Goal: Information Seeking & Learning: Learn about a topic

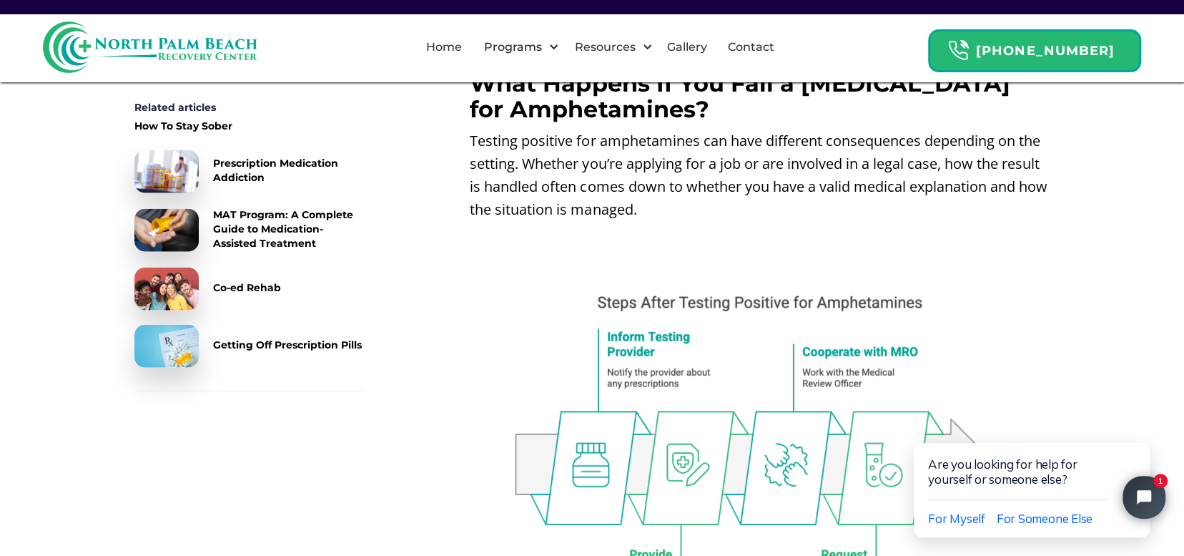
scroll to position [5611, 0]
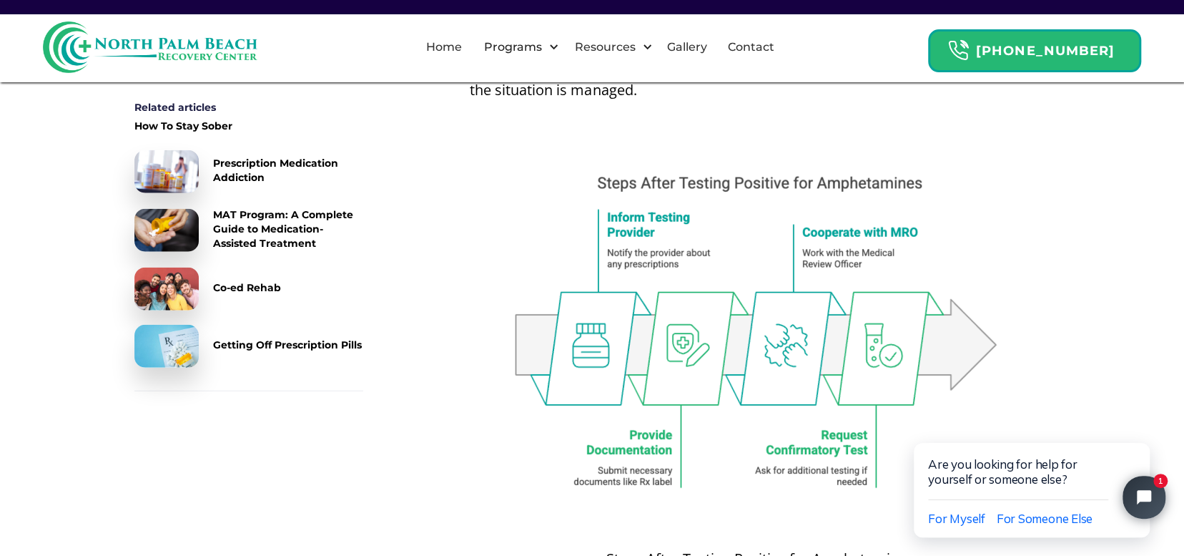
click at [257, 345] on div "Getting Off Prescription Pills" at bounding box center [287, 345] width 149 height 14
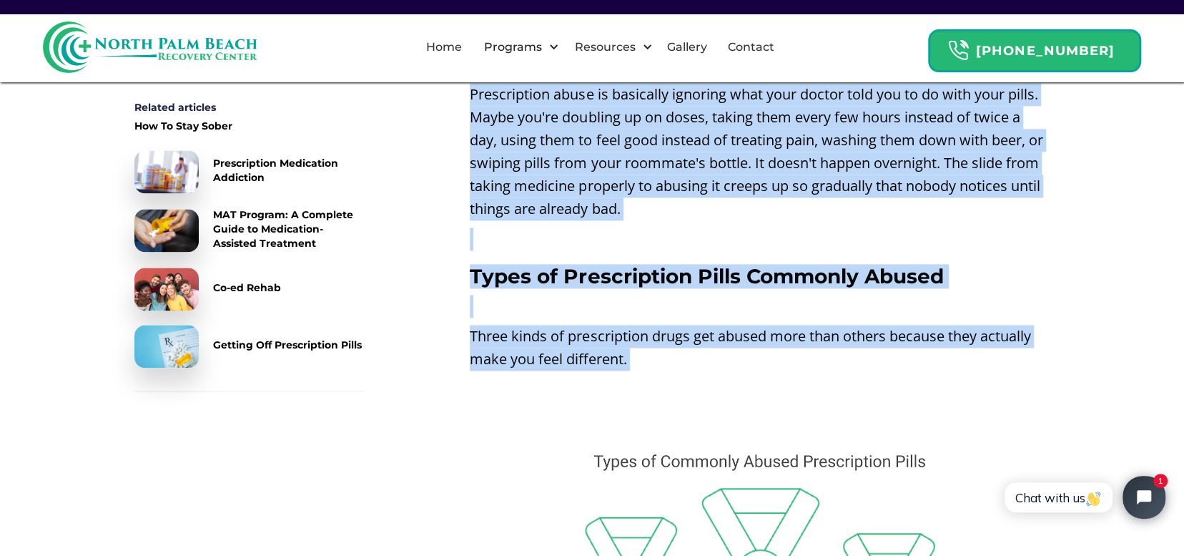
scroll to position [1221, 0]
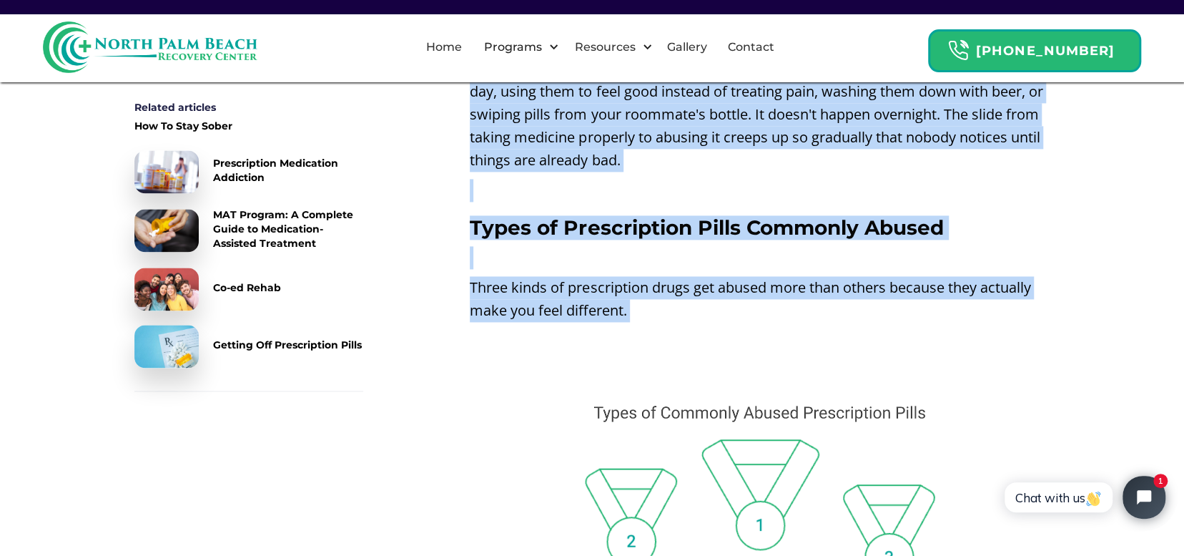
drag, startPoint x: 473, startPoint y: 200, endPoint x: 670, endPoint y: 314, distance: 227.8
copy div "Loremipsumdo Sitametcon Adipiscin: Elits, Doeiusmod & Temporin Utlabor ‍ Et dol…"
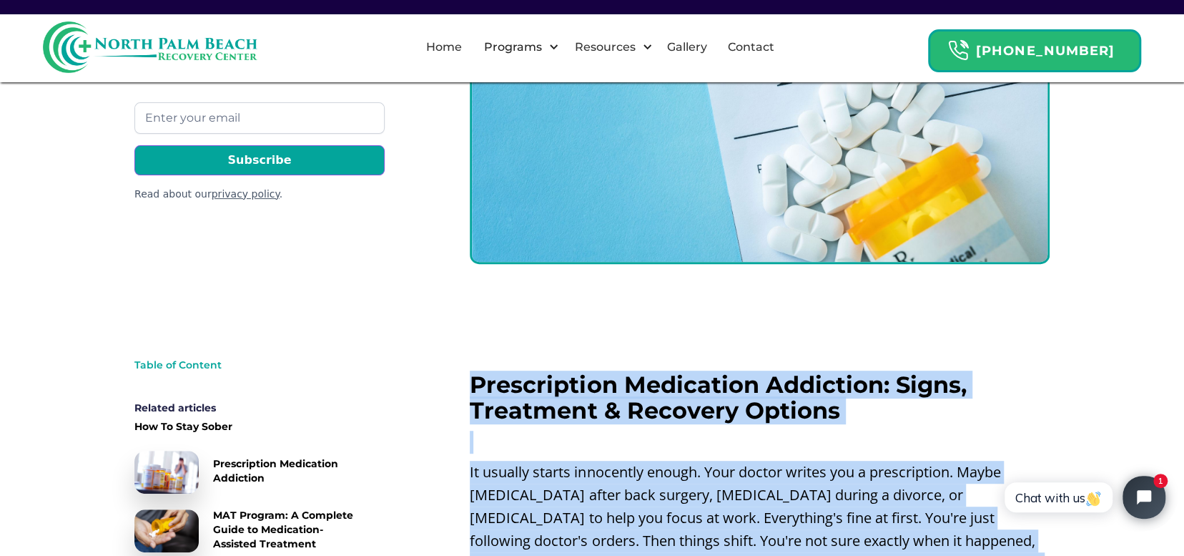
scroll to position [350, 0]
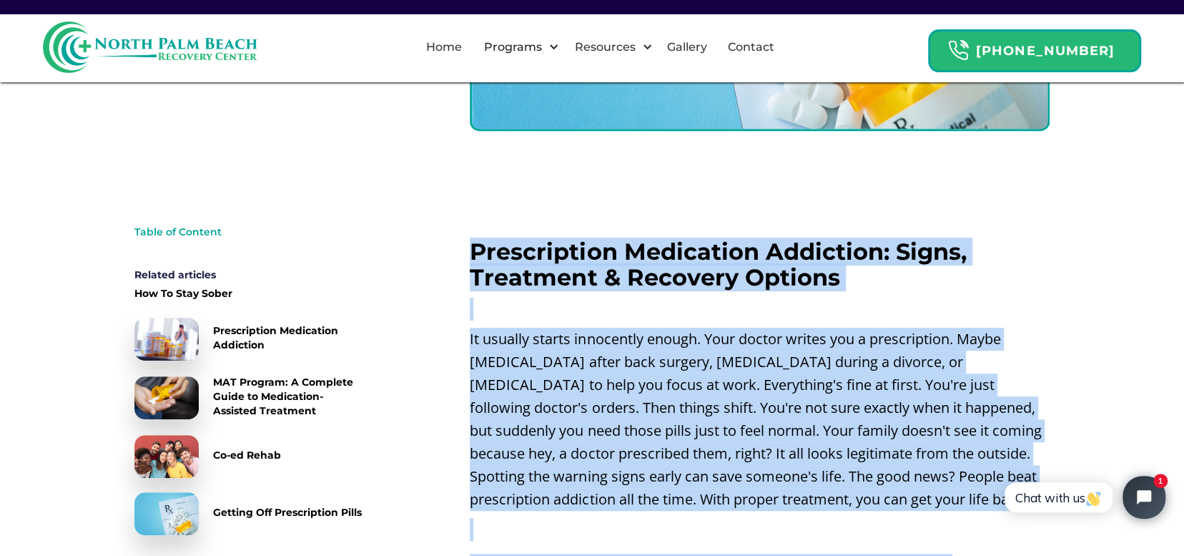
drag, startPoint x: 533, startPoint y: 461, endPoint x: 475, endPoint y: 246, distance: 222.9
copy div "Loremipsumdo Sitametcon Adipiscin: Elits, Doeiusmod & Temporin Utlabor ‍ Et dol…"
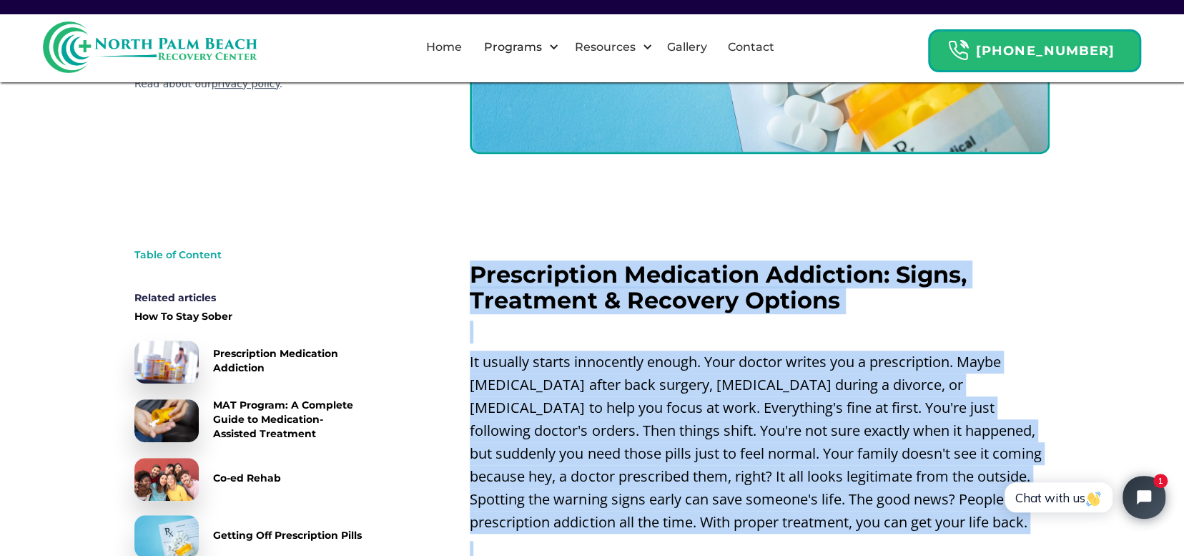
scroll to position [0, 0]
